Goal: Transaction & Acquisition: Purchase product/service

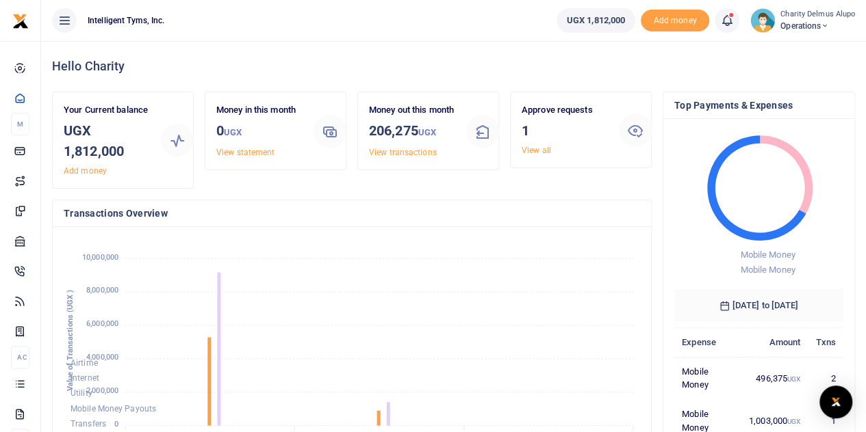
scroll to position [11, 11]
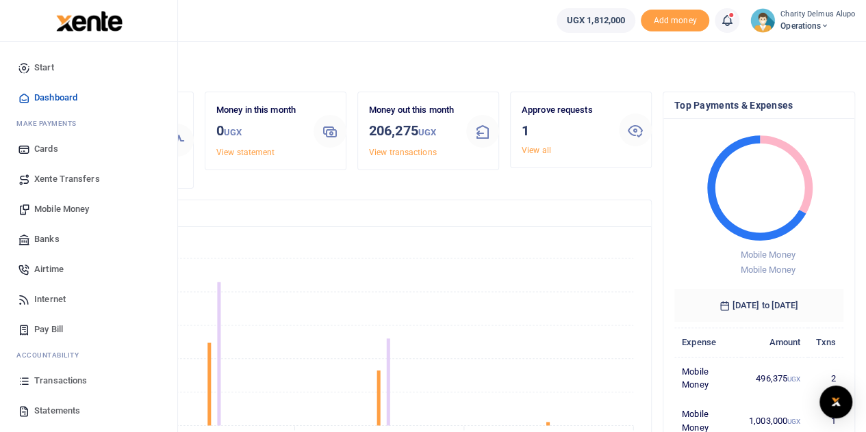
click at [59, 174] on span "Xente Transfers" at bounding box center [67, 179] width 66 height 14
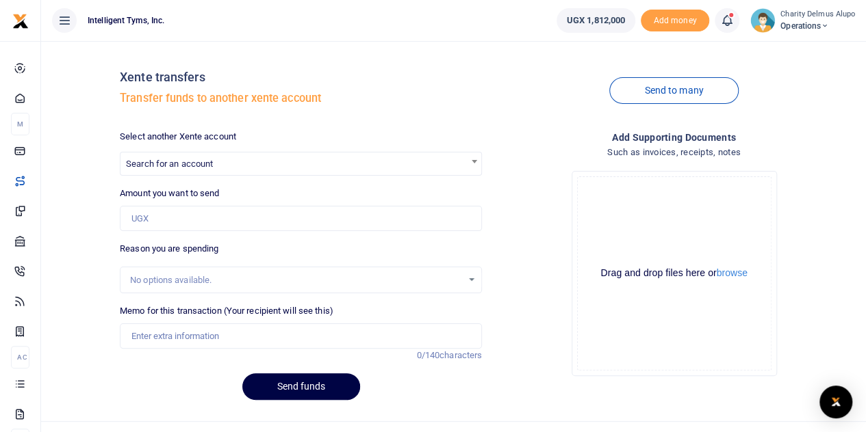
scroll to position [24, 0]
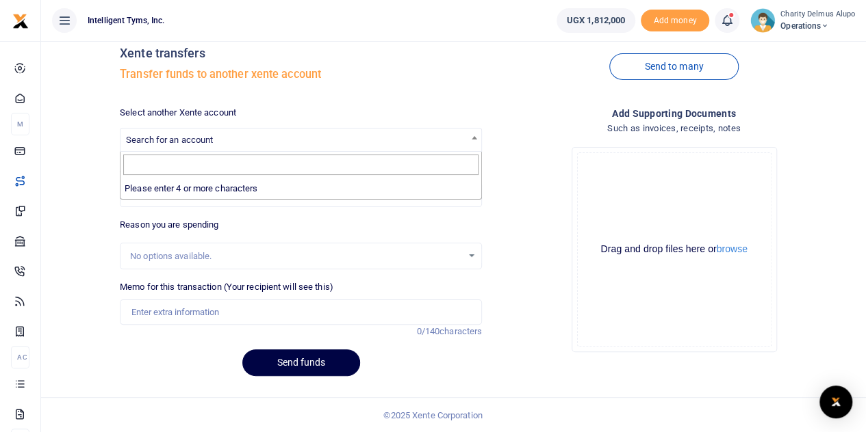
click at [246, 146] on span "Search for an account" at bounding box center [300, 139] width 361 height 21
drag, startPoint x: 73, startPoint y: 164, endPoint x: 174, endPoint y: 205, distance: 109.3
click at [174, 205] on div "Xente transfers Transfer funds to another xente account Send to many Select ano…" at bounding box center [454, 207] width 814 height 359
click at [176, 194] on input "Amount you want to send" at bounding box center [301, 195] width 362 height 26
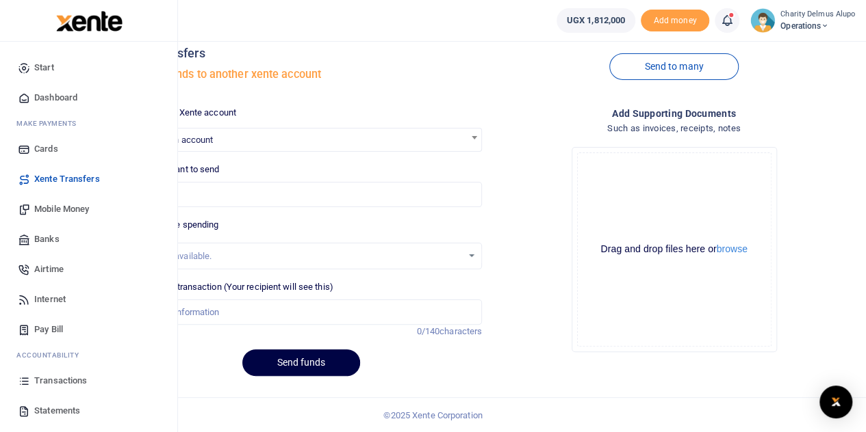
click at [78, 385] on span "Transactions" at bounding box center [60, 381] width 53 height 14
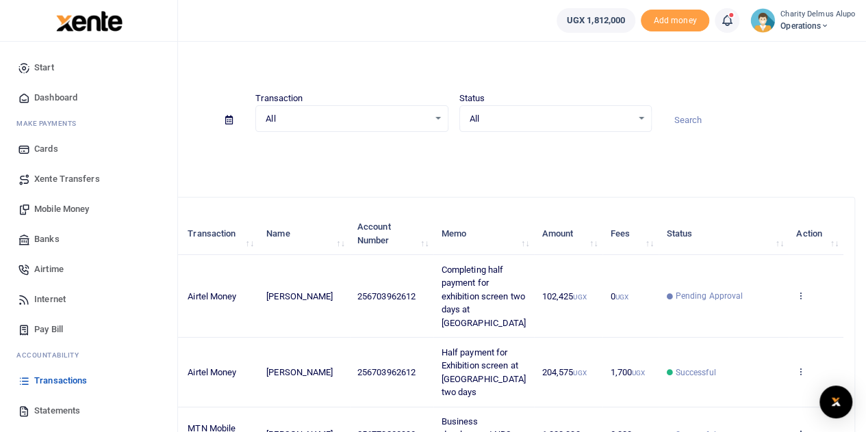
click at [56, 209] on span "Mobile Money" at bounding box center [61, 210] width 55 height 14
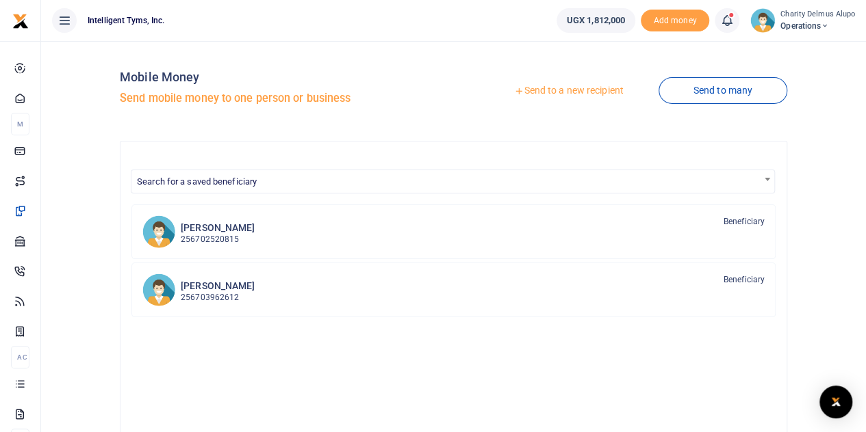
click at [579, 88] on link "Send to a new recipient" at bounding box center [568, 91] width 179 height 25
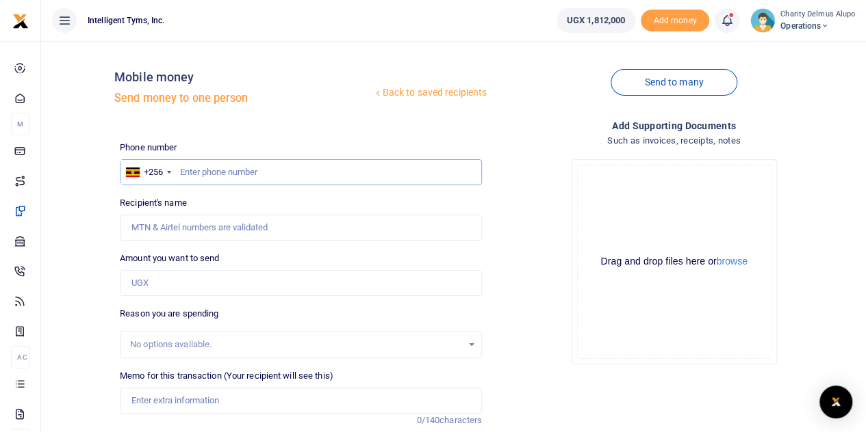
click at [271, 177] on input "text" at bounding box center [301, 172] width 362 height 26
type input "704794527"
type input "Caroline Natukunda"
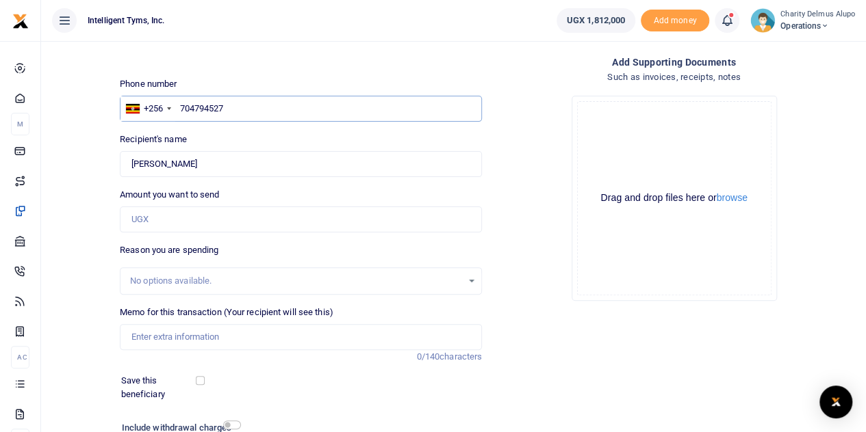
scroll to position [64, 0]
click at [162, 216] on input "Amount you want to send" at bounding box center [301, 219] width 362 height 26
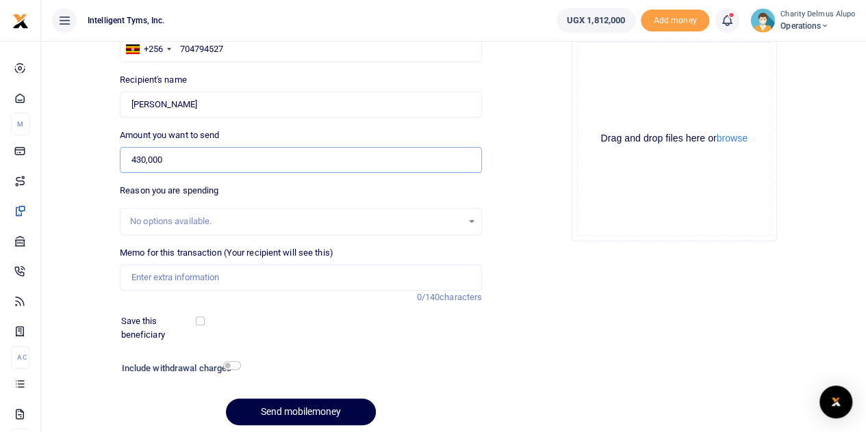
type input "430,000"
click at [207, 213] on div "No options available." at bounding box center [301, 221] width 362 height 27
click at [237, 221] on div "No options available." at bounding box center [296, 222] width 332 height 14
click at [232, 269] on input "Memo for this transaction (Your recipient will see this)" at bounding box center [301, 278] width 362 height 26
click at [203, 278] on input "Memo for this transaction (Your recipient will see this)" at bounding box center [301, 278] width 362 height 26
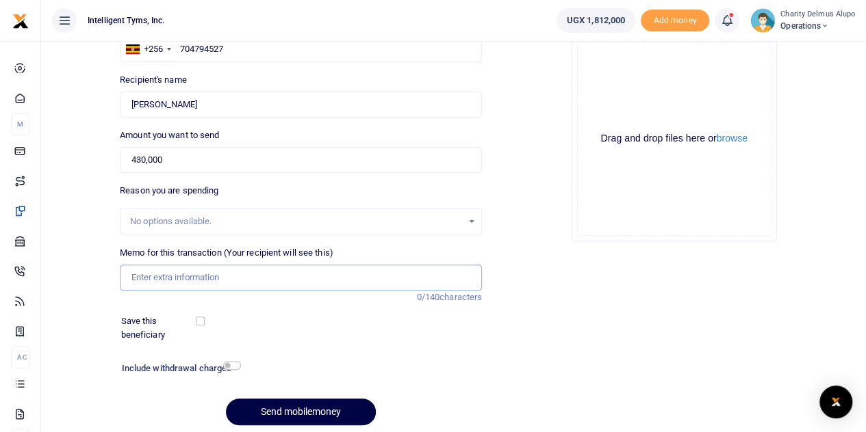
paste input "138000 + 260000 + 40000 + 15000"
click at [164, 276] on input "138000 + 260000 + 40000 + 15000" at bounding box center [301, 278] width 362 height 26
click at [288, 277] on input "138000 for 6 branded tshirts + 260000 + 40000 + 15000" at bounding box center [301, 278] width 362 height 26
click at [285, 277] on input "138000 for 6 branded tshirts + 260000 + 40000 + 15000" at bounding box center [301, 278] width 362 height 26
click at [390, 274] on input "138000 for 6 branded tshirts + 260000 for pullup banner + 40000 + 15000" at bounding box center [301, 278] width 362 height 26
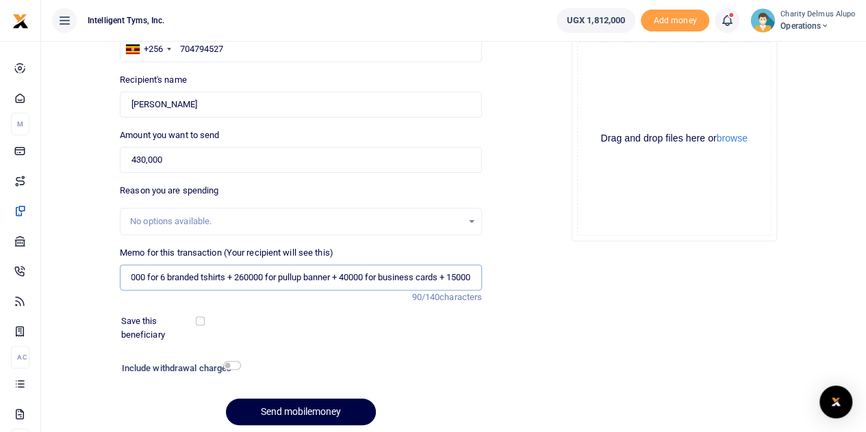
scroll to position [0, 26]
click at [474, 280] on input "138000 for 6 branded tshirts + 260000 for pullup banner + 40000 for business ca…" at bounding box center [301, 278] width 362 height 26
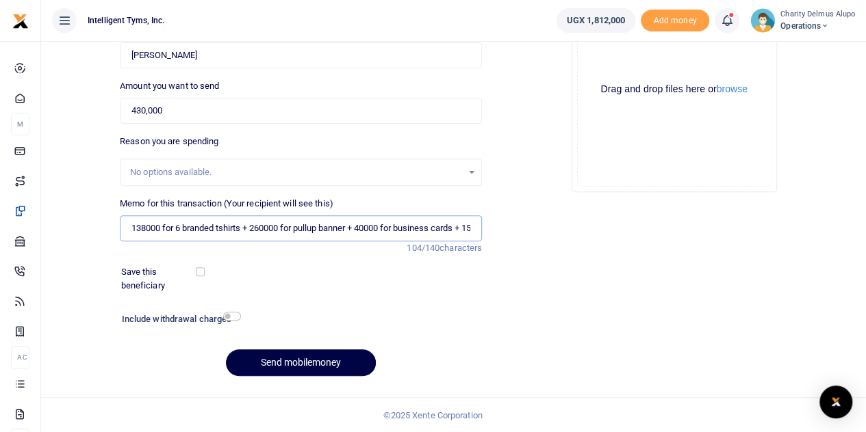
type input "138000 for 6 branded tshirts + 260000 for pullup banner + 40000 for business ca…"
click at [228, 314] on input "checkbox" at bounding box center [232, 316] width 18 height 9
checkbox input "true"
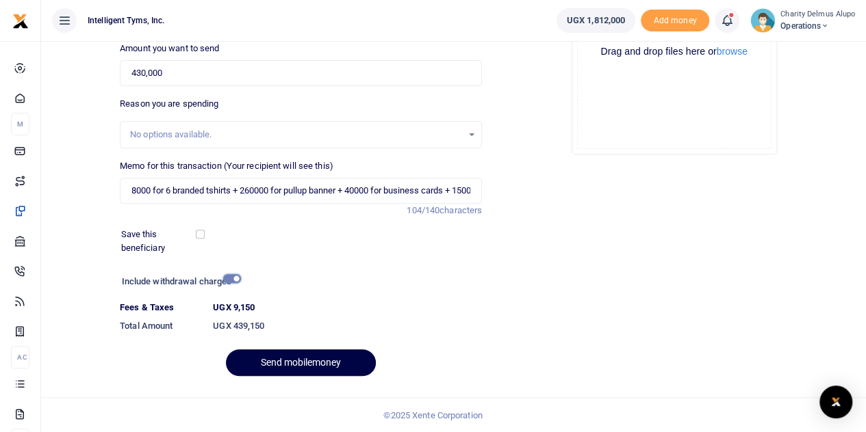
scroll to position [0, 12]
click at [286, 189] on input "138000 for 6 branded tshirts + 260000 for pullup banner + 40000 for business ca…" at bounding box center [301, 191] width 362 height 26
click at [302, 366] on button "Send mobilemoney" at bounding box center [301, 363] width 150 height 27
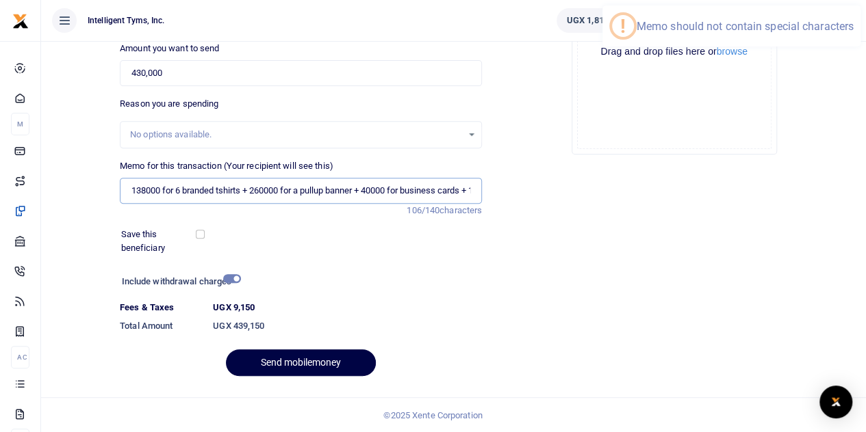
click at [251, 187] on input "138000 for 6 branded tshirts + 260000 for a pullup banner + 40000 for business …" at bounding box center [301, 191] width 362 height 26
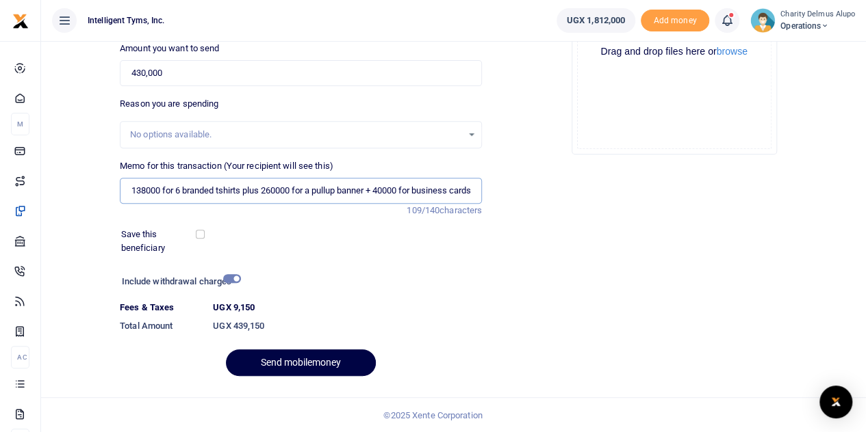
click at [378, 187] on input "138000 for 6 branded tshirts plus 260000 for a pullup banner + 40000 for busine…" at bounding box center [301, 191] width 362 height 26
click at [400, 188] on input "138000 for 6 branded tshirts plus 260000 for a pullup banner plus 40000 for bus…" at bounding box center [301, 191] width 362 height 26
type input "138000 for 6 branded tshirts plus 260000 for a pullup banner plus 40000 for bus…"
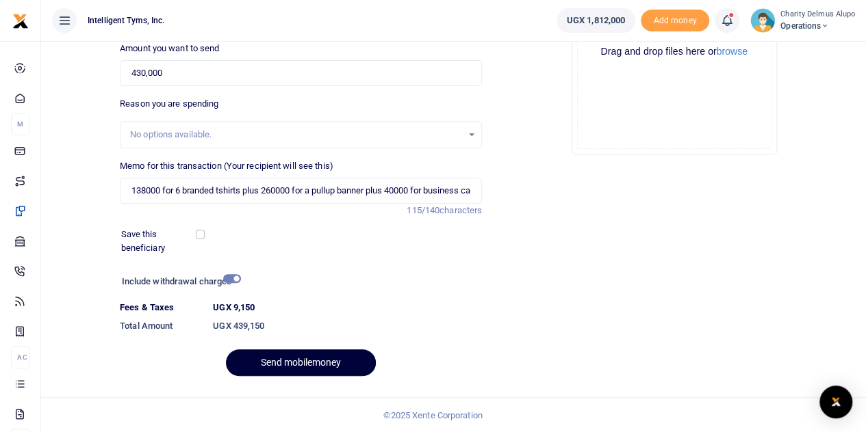
click at [296, 360] on button "Send mobilemoney" at bounding box center [301, 363] width 150 height 27
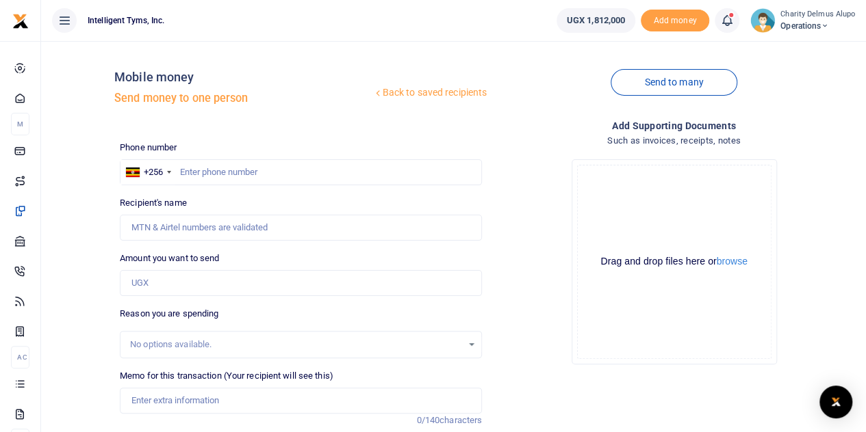
scroll to position [172, 0]
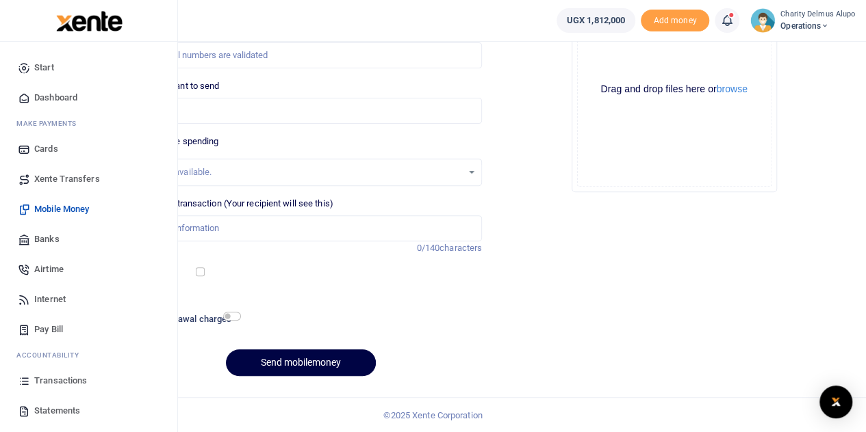
click at [51, 379] on span "Transactions" at bounding box center [60, 381] width 53 height 14
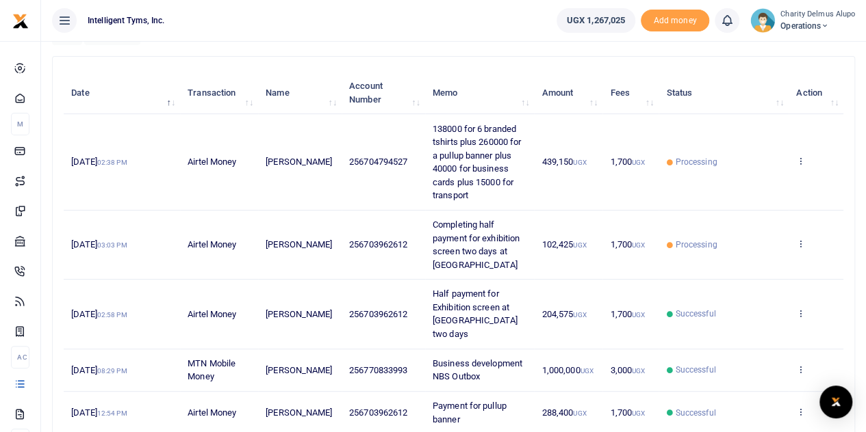
scroll to position [142, 0]
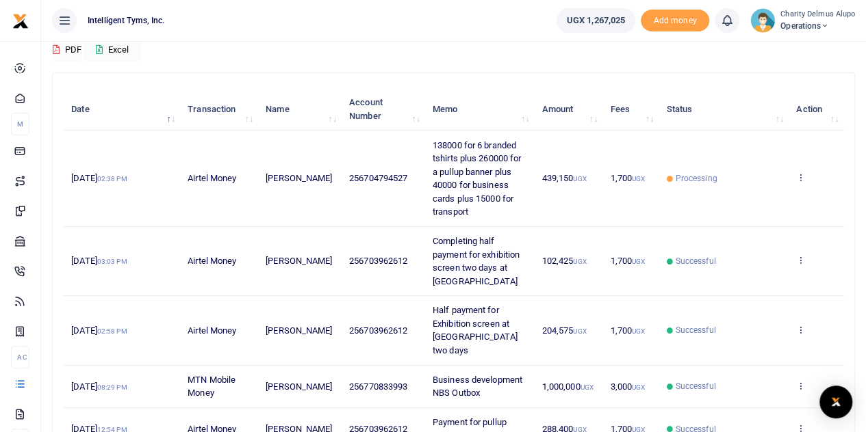
scroll to position [126, 0]
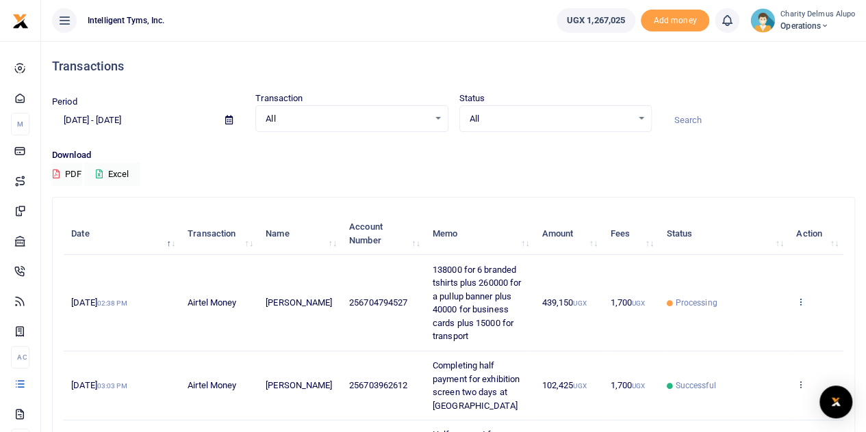
click at [801, 298] on icon at bounding box center [800, 302] width 9 height 10
click at [724, 321] on link "View details" at bounding box center [751, 324] width 108 height 19
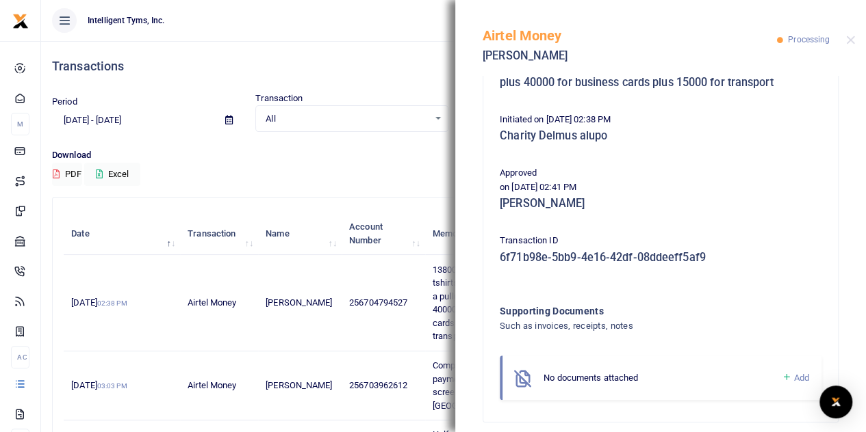
scroll to position [330, 0]
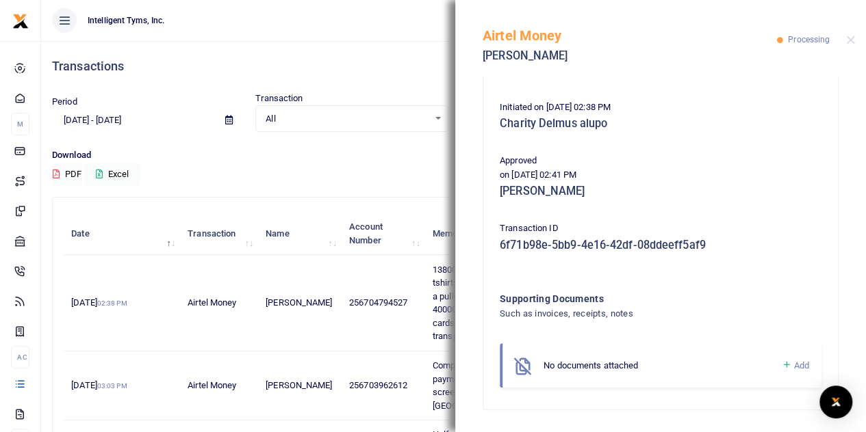
click at [366, 121] on span "All" at bounding box center [346, 119] width 162 height 14
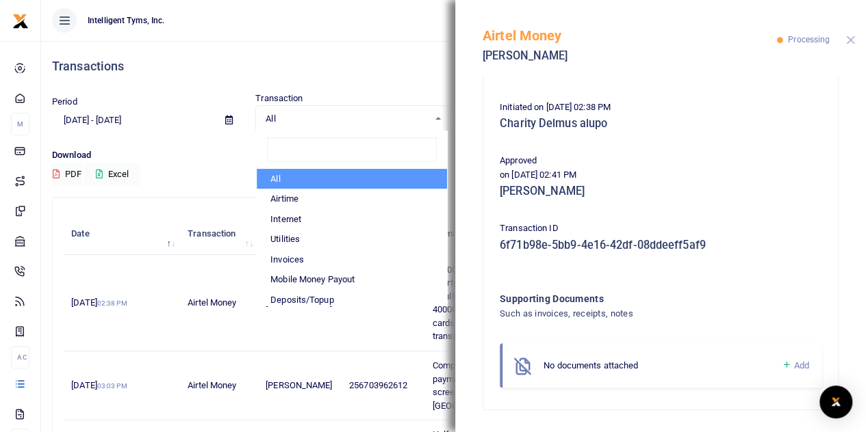
click at [850, 40] on button "Close" at bounding box center [850, 40] width 9 height 9
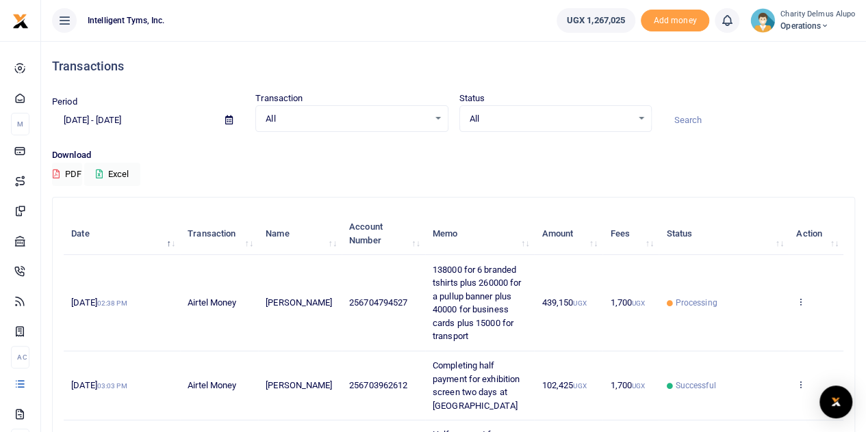
click at [695, 299] on span "Processing" at bounding box center [696, 303] width 42 height 12
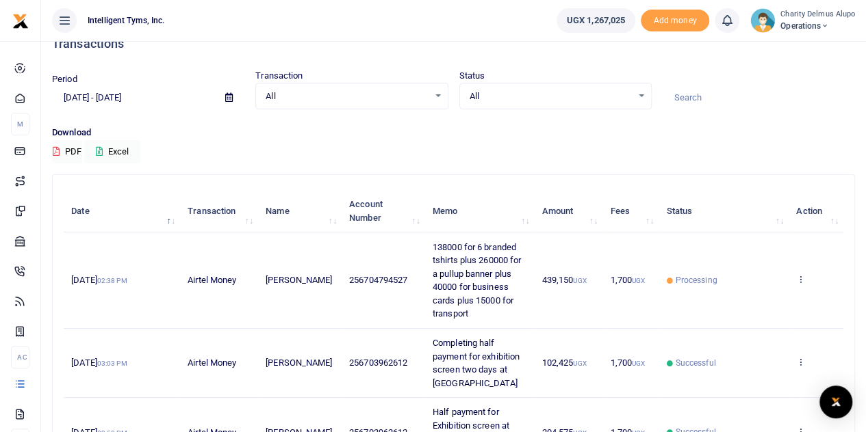
scroll to position [22, 0]
click at [480, 25] on ul "Intelligent Tyms, Inc." at bounding box center [293, 20] width 504 height 41
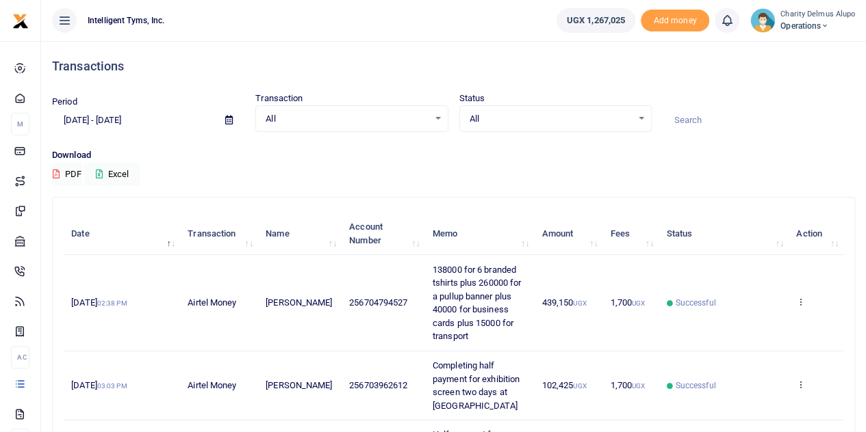
click at [766, 86] on div "Transactions" at bounding box center [453, 66] width 803 height 51
click at [843, 402] on div "Open Intercom Messenger" at bounding box center [836, 403] width 36 height 36
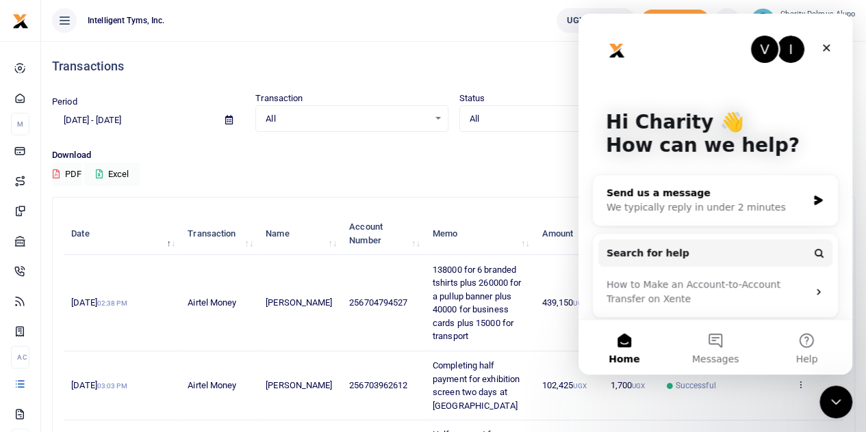
drag, startPoint x: 685, startPoint y: 194, endPoint x: 744, endPoint y: 216, distance: 62.6
click at [744, 216] on div "Send us a message We typically reply in under 2 minutes" at bounding box center [715, 200] width 245 height 51
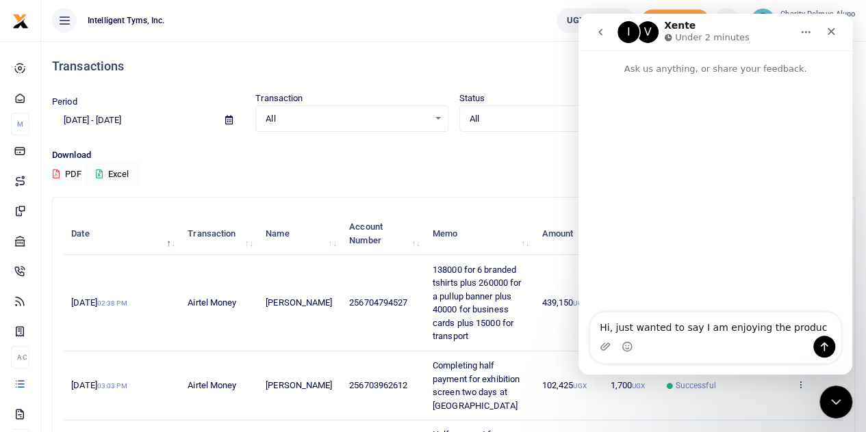
type textarea "Hi, just wanted to say I am enjoying the product"
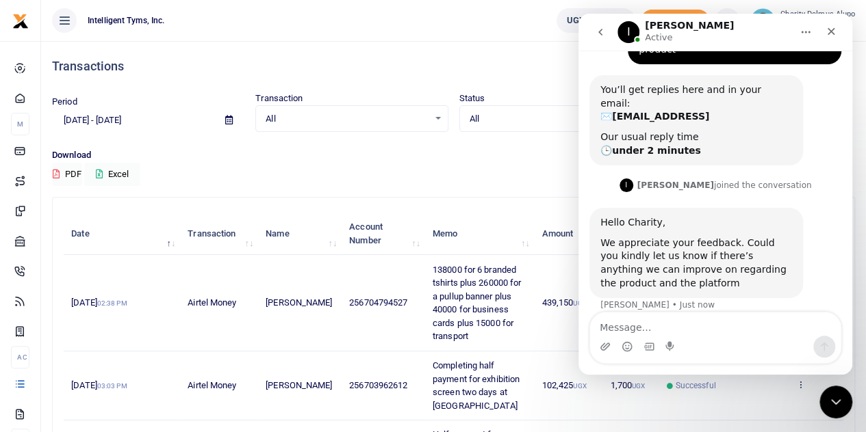
click at [627, 335] on textarea "Message…" at bounding box center [715, 324] width 250 height 23
type textarea "No, you guys are good"
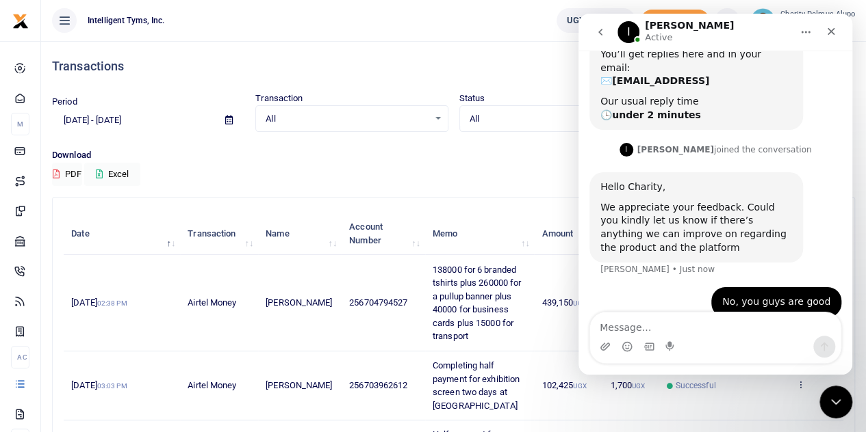
scroll to position [112, 0]
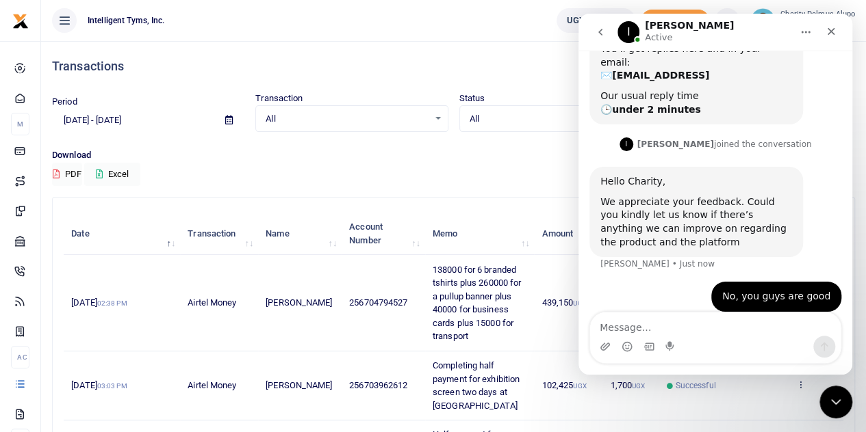
click at [753, 27] on div "I Ibrahim Active" at bounding box center [704, 33] width 174 height 24
click at [740, 28] on div "I Ibrahim Active" at bounding box center [704, 33] width 174 height 24
